Goal: Information Seeking & Learning: Learn about a topic

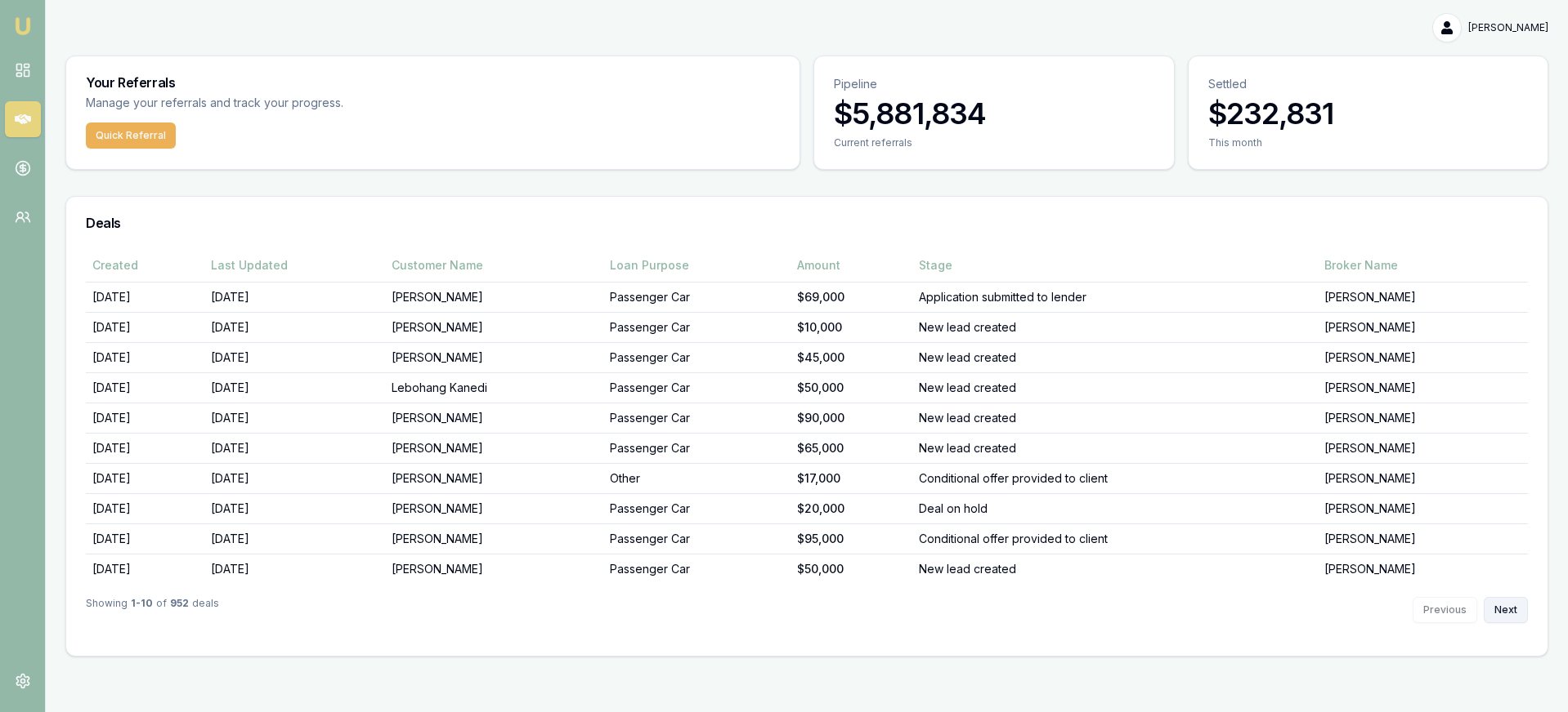
click at [1496, 599] on button "Next" at bounding box center [1505, 610] width 44 height 26
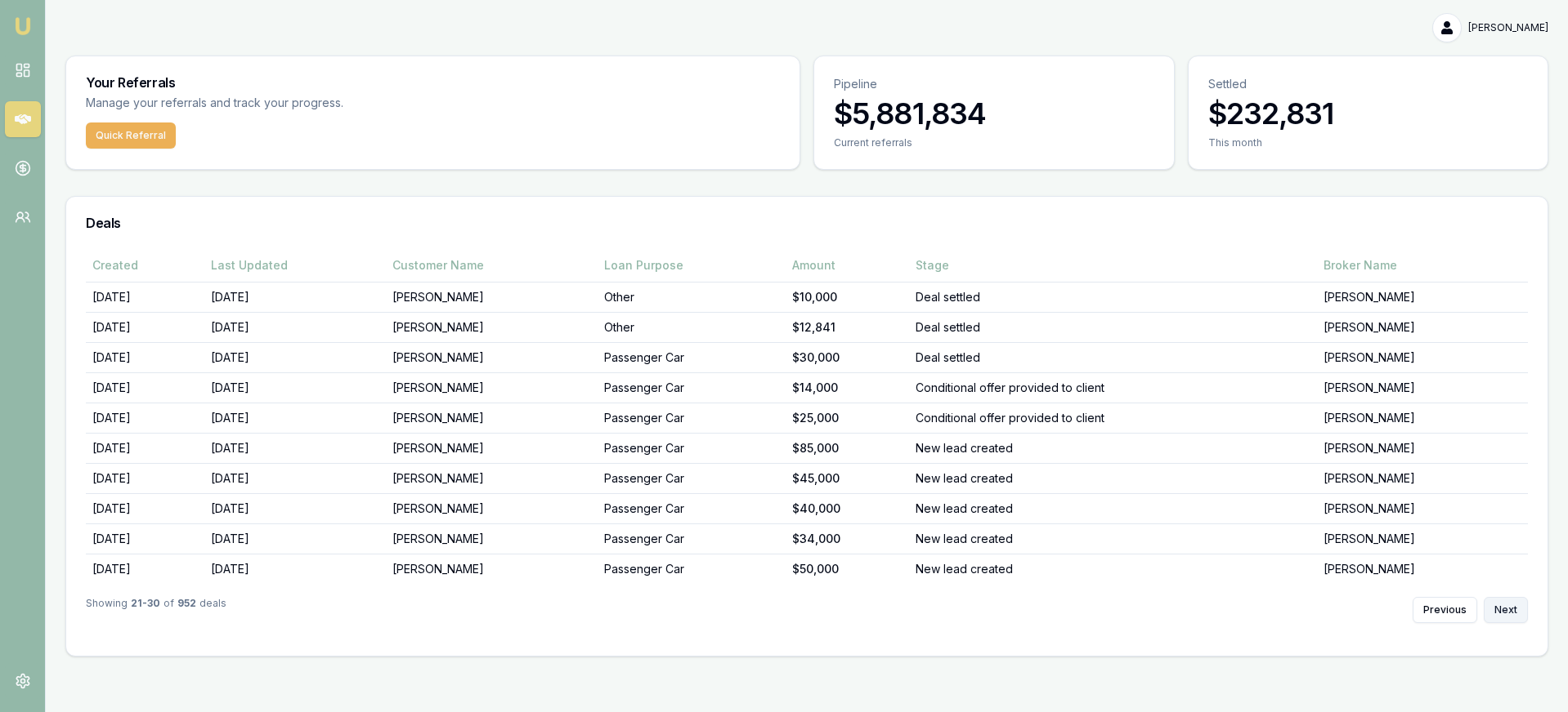
click at [1496, 599] on button "Next" at bounding box center [1505, 610] width 44 height 26
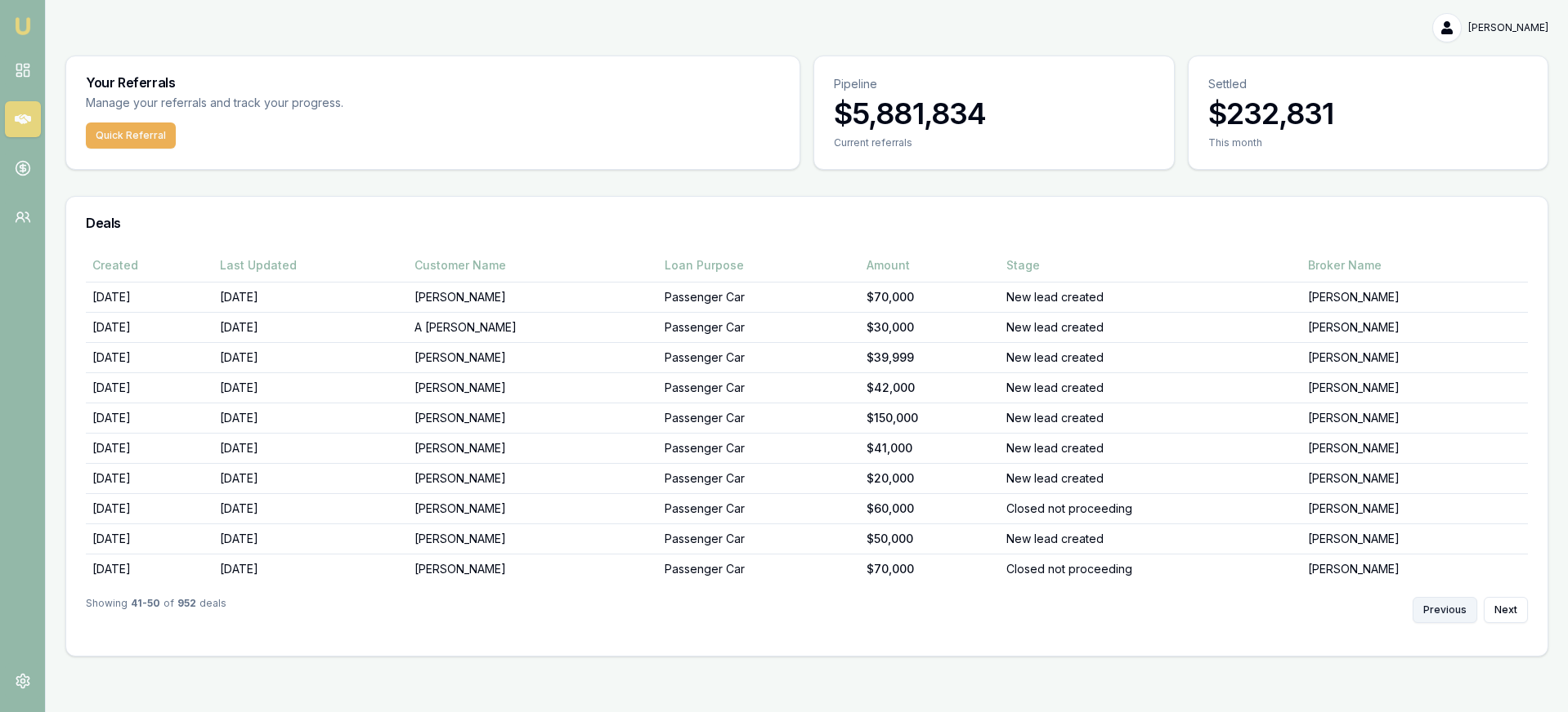
click at [1448, 604] on button "Previous" at bounding box center [1445, 610] width 65 height 26
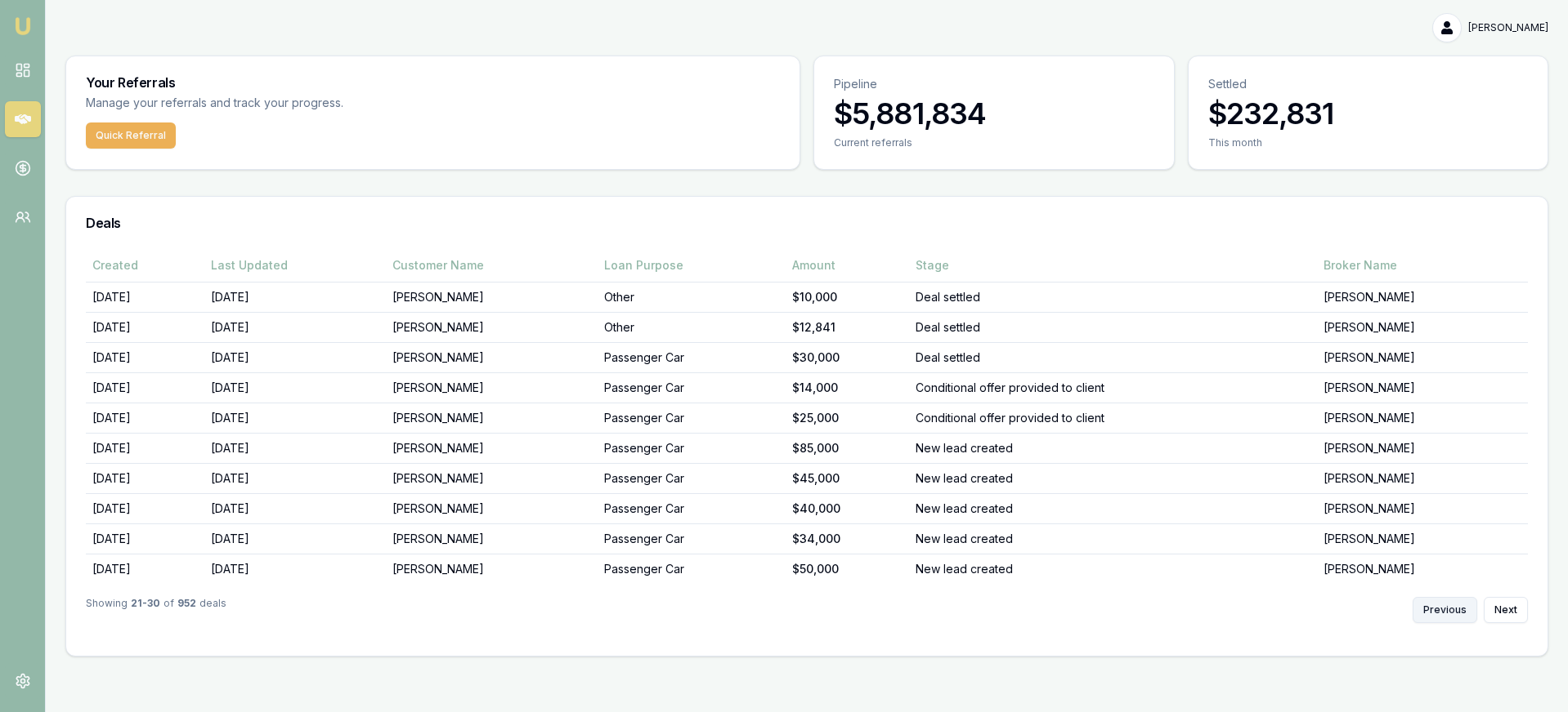
click at [1448, 604] on button "Previous" at bounding box center [1445, 610] width 65 height 26
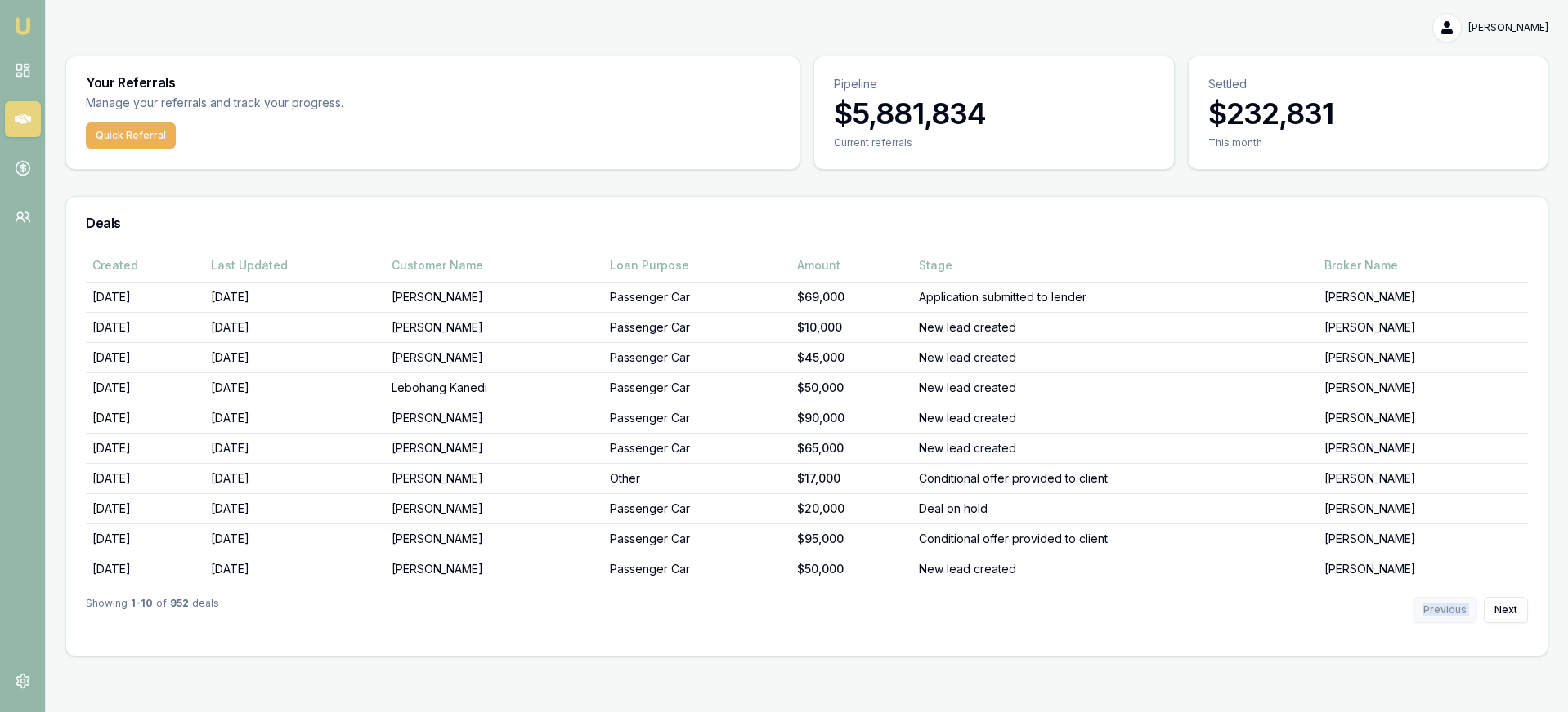
click at [1448, 604] on div "Previous Next" at bounding box center [1470, 610] width 115 height 26
click at [1493, 605] on button "Next" at bounding box center [1505, 610] width 44 height 26
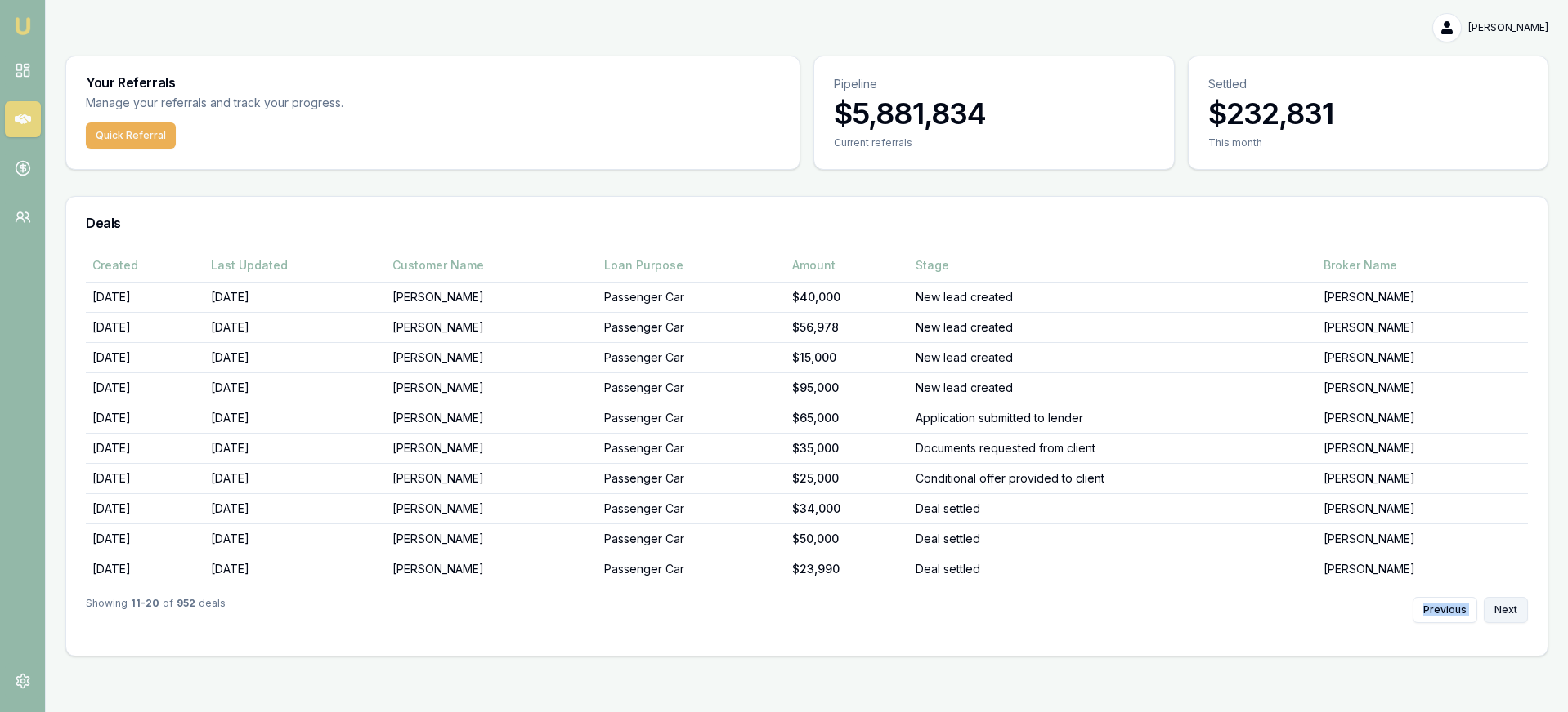
click at [1494, 605] on button "Next" at bounding box center [1505, 610] width 44 height 26
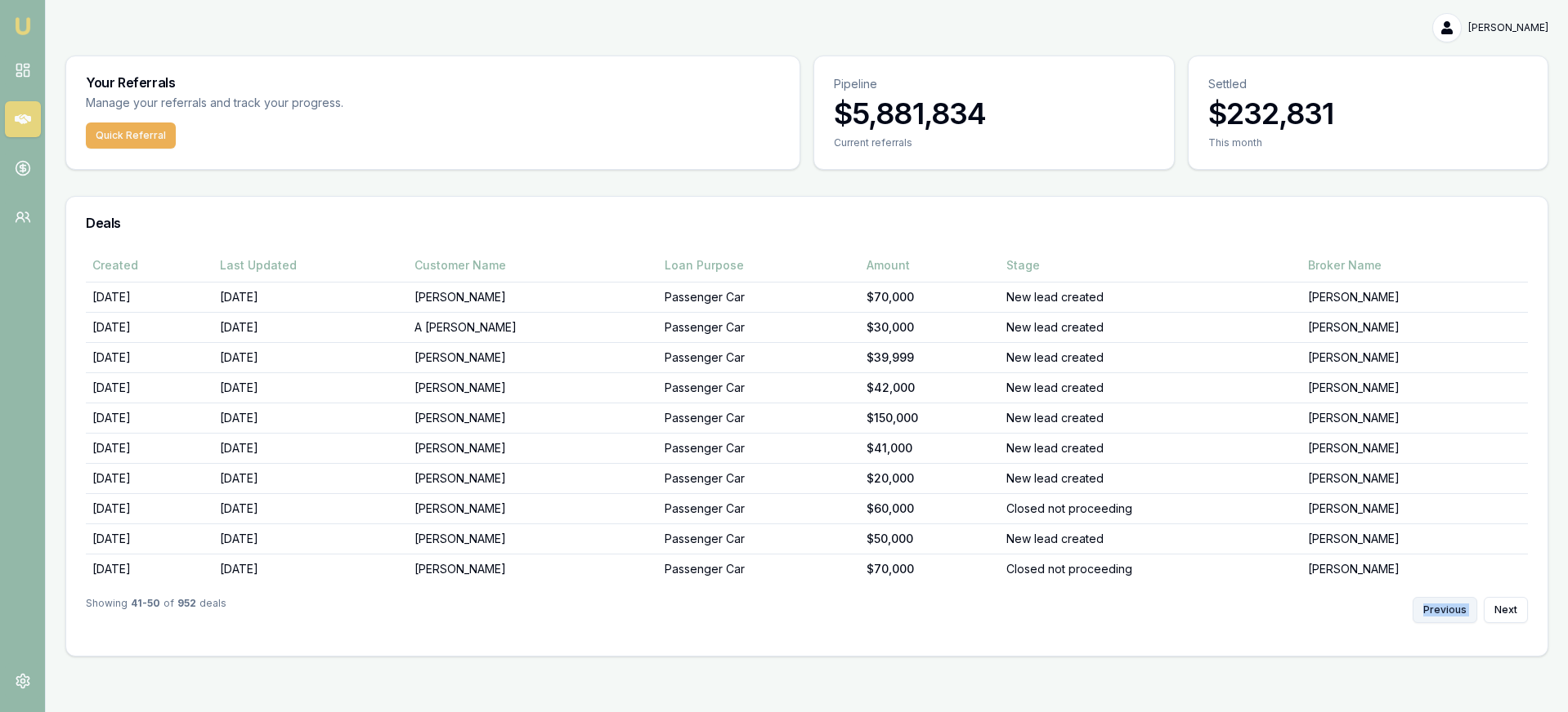
click at [1441, 607] on button "Previous" at bounding box center [1445, 610] width 65 height 26
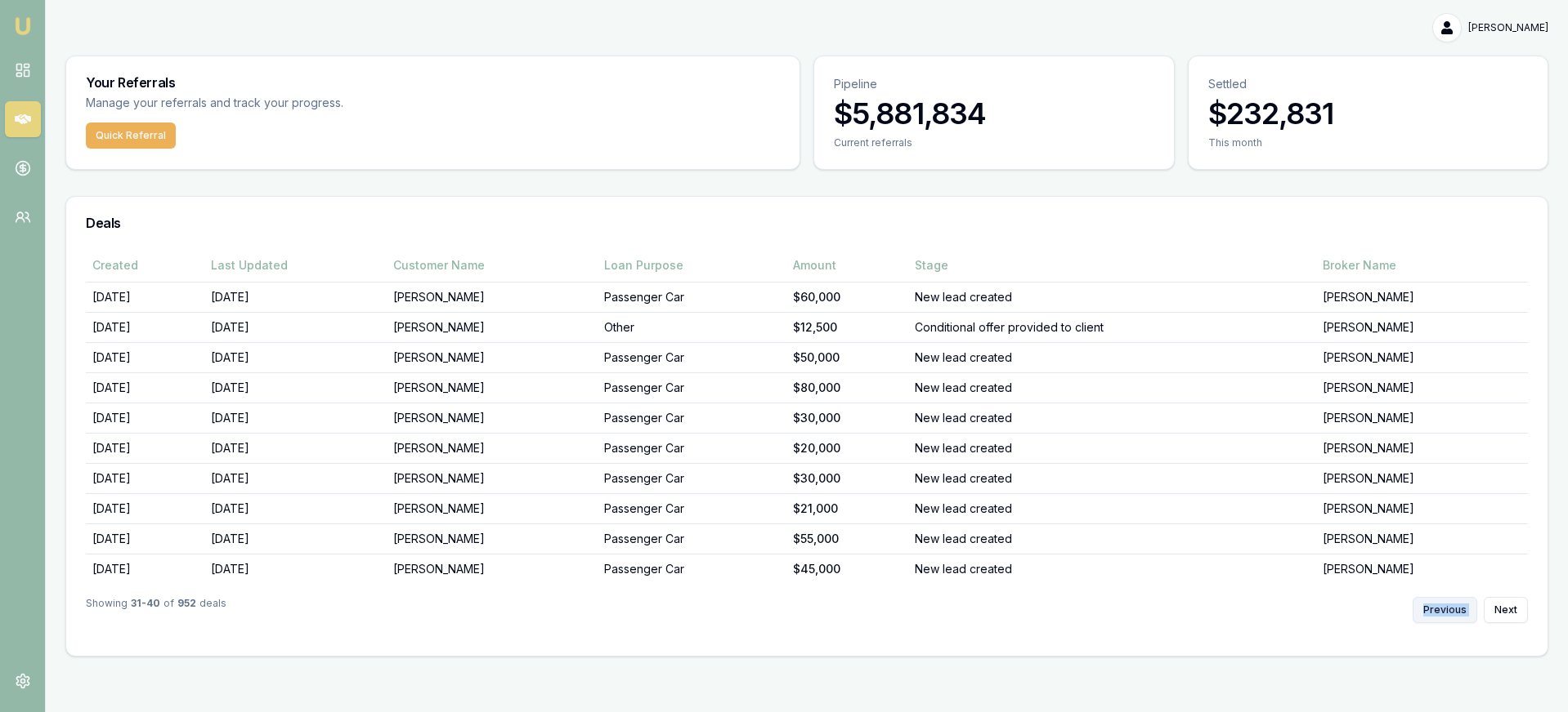
click at [1441, 607] on button "Previous" at bounding box center [1445, 610] width 65 height 26
click at [1441, 607] on div "Previous Next" at bounding box center [1470, 610] width 115 height 26
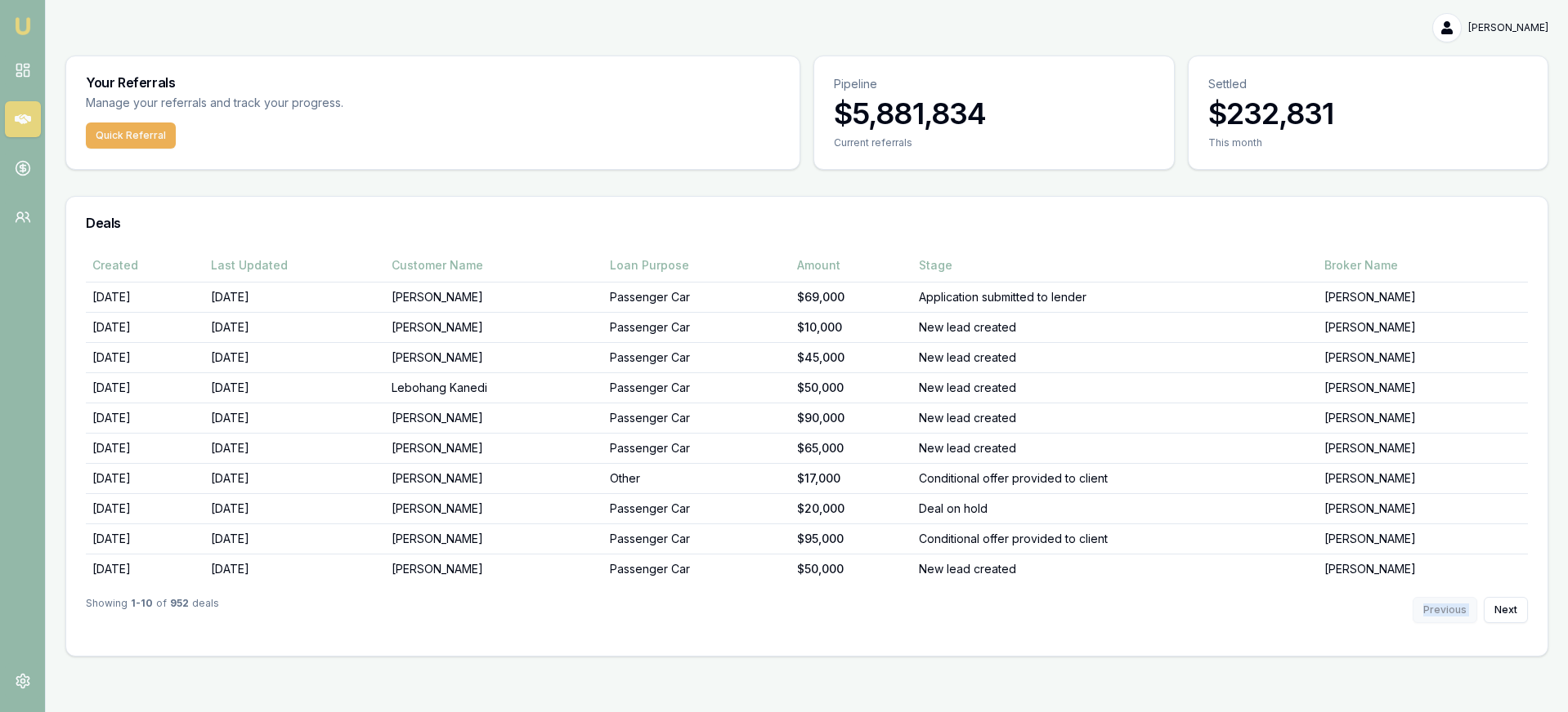
click at [1441, 607] on div "Previous Next" at bounding box center [1470, 610] width 115 height 26
click at [1517, 609] on button "Next" at bounding box center [1505, 610] width 44 height 26
